Goal: Task Accomplishment & Management: Use online tool/utility

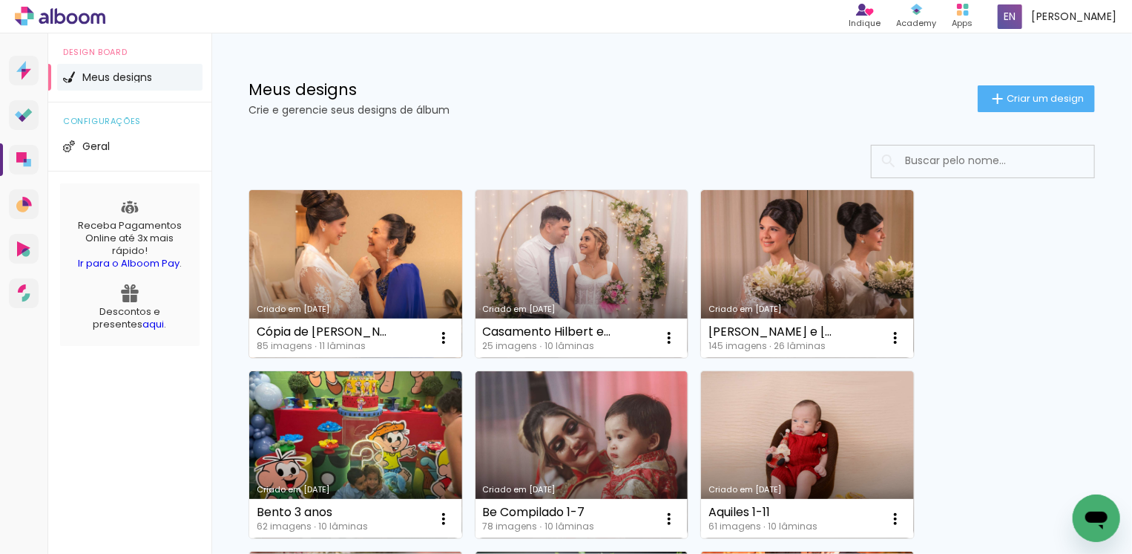
click at [418, 233] on link "Criado em [DATE]" at bounding box center [355, 274] width 213 height 168
